Goal: Navigation & Orientation: Find specific page/section

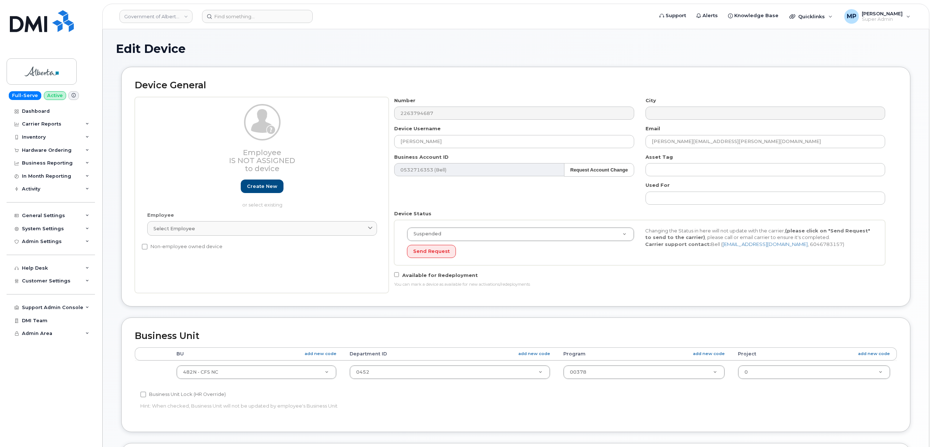
select select "4749731"
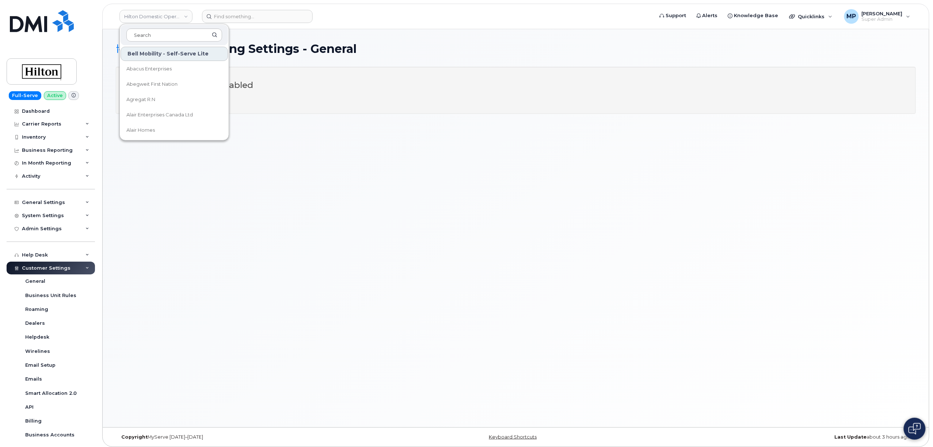
click at [351, 40] on div "Hardware Ordering Settings - General Hardware Ordering disabled I want to enabl…" at bounding box center [516, 228] width 826 height 398
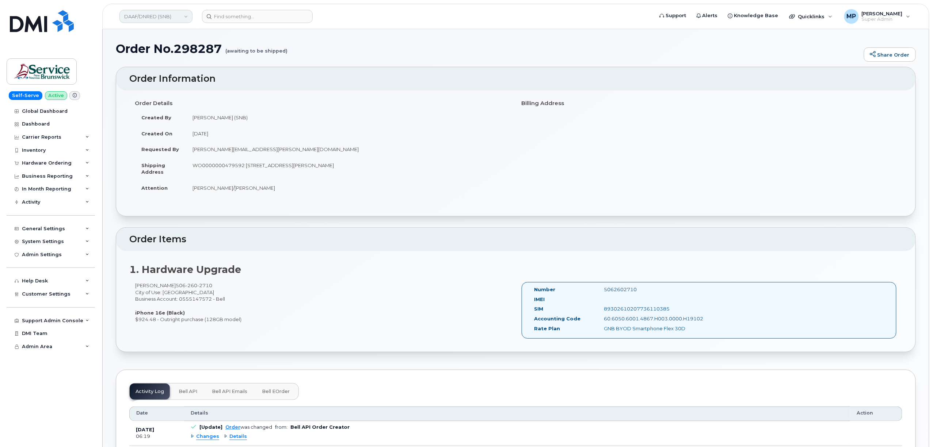
click at [159, 15] on link "DAAF/DNRED (SNB)" at bounding box center [155, 16] width 73 height 13
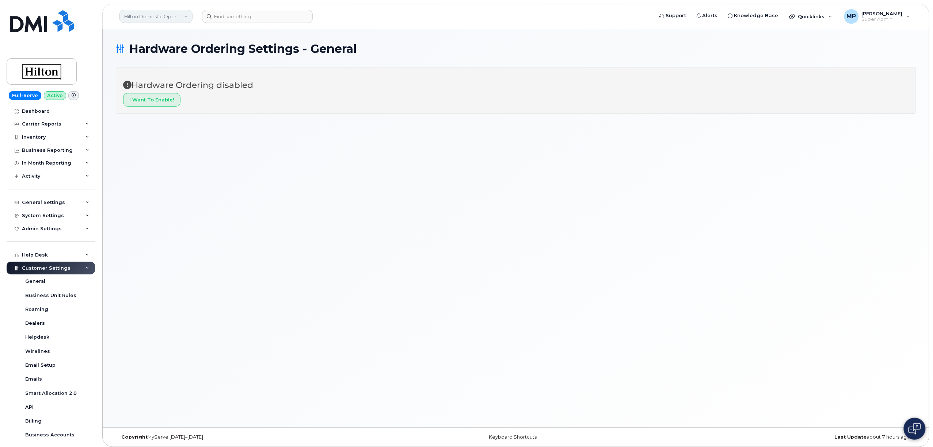
click at [150, 16] on link "Hilton Domestic Operating Company Inc" at bounding box center [155, 16] width 73 height 13
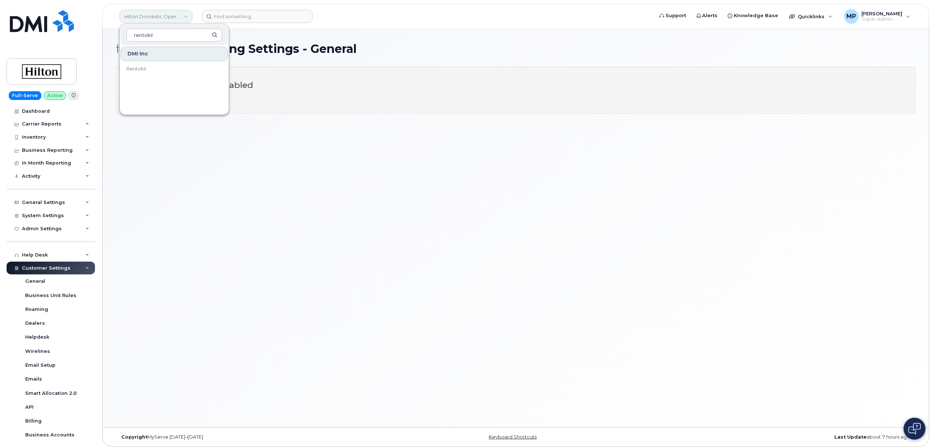
type input "rentokil"
click at [135, 65] on span "Rentokil" at bounding box center [136, 68] width 20 height 7
